Goal: Task Accomplishment & Management: Manage account settings

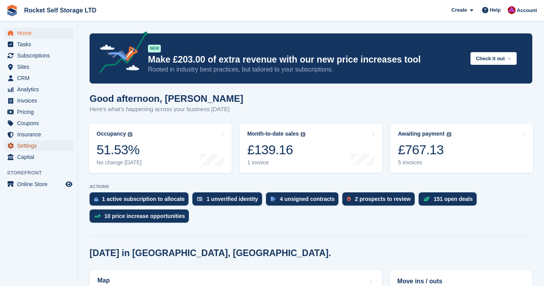
click at [30, 144] on span "Settings" at bounding box center [40, 145] width 47 height 11
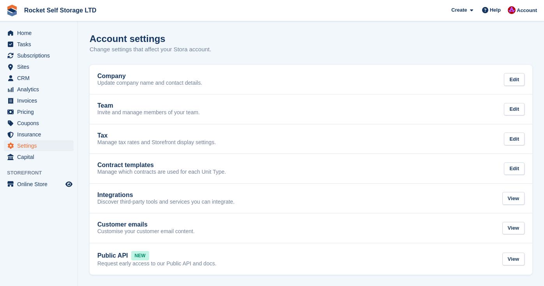
scroll to position [0, 0]
click at [25, 33] on span "Home" at bounding box center [40, 33] width 47 height 11
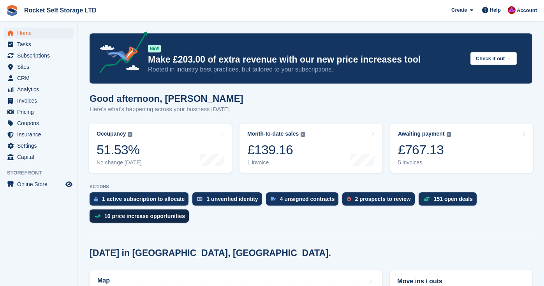
click at [121, 217] on div "10 price increase opportunities" at bounding box center [144, 216] width 81 height 6
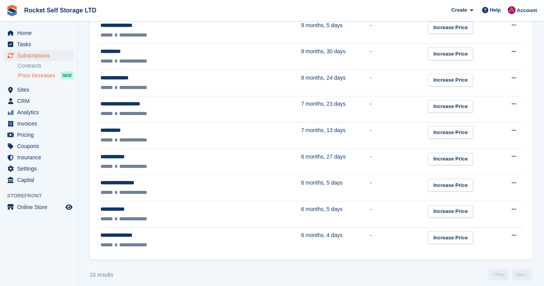
scroll to position [256, 0]
